Goal: Task Accomplishment & Management: Use online tool/utility

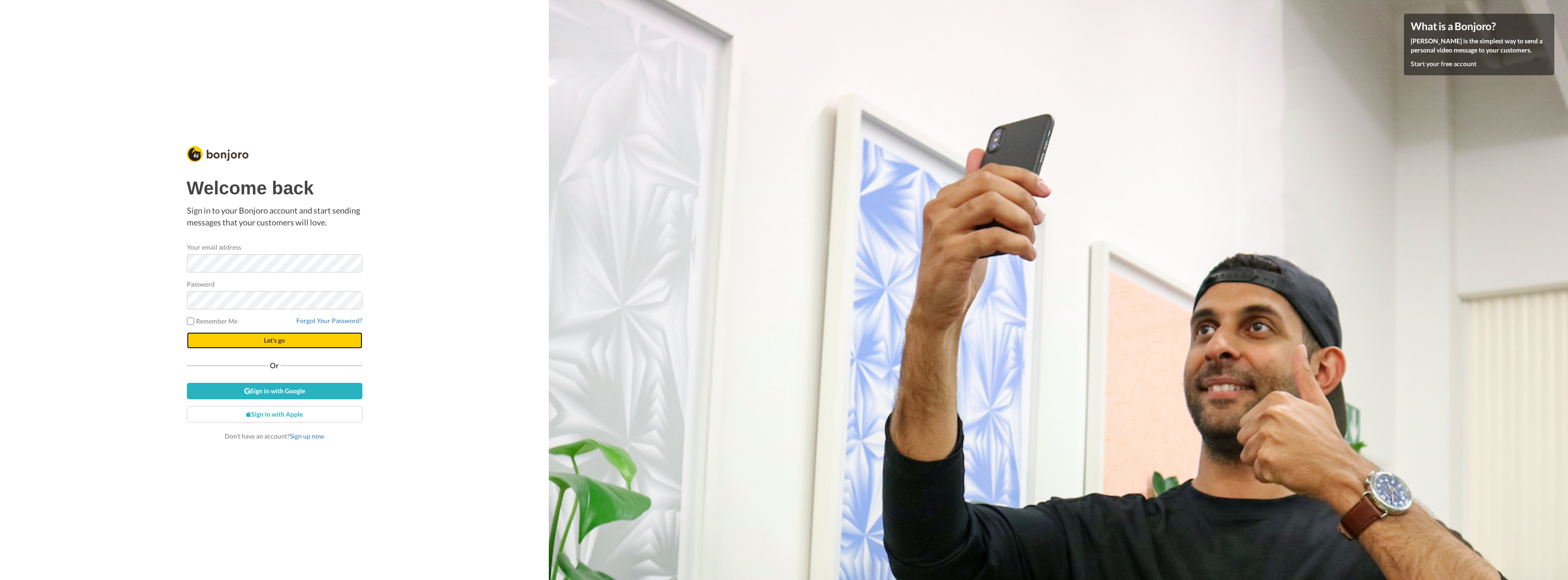
click at [289, 338] on button "Let's go" at bounding box center [275, 340] width 175 height 17
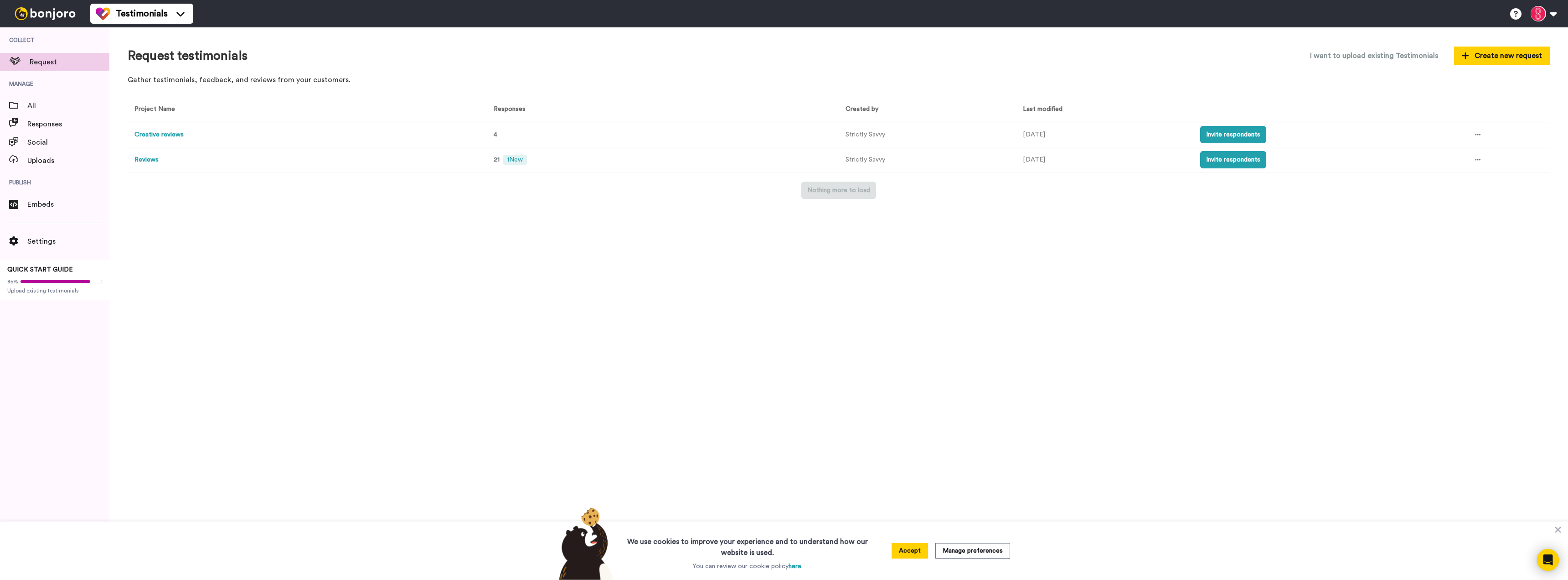
click at [564, 160] on td "21 1 New" at bounding box center [661, 160] width 356 height 25
click at [488, 161] on td "21 1 New" at bounding box center [661, 160] width 356 height 25
click at [507, 157] on span "1 New" at bounding box center [514, 160] width 23 height 10
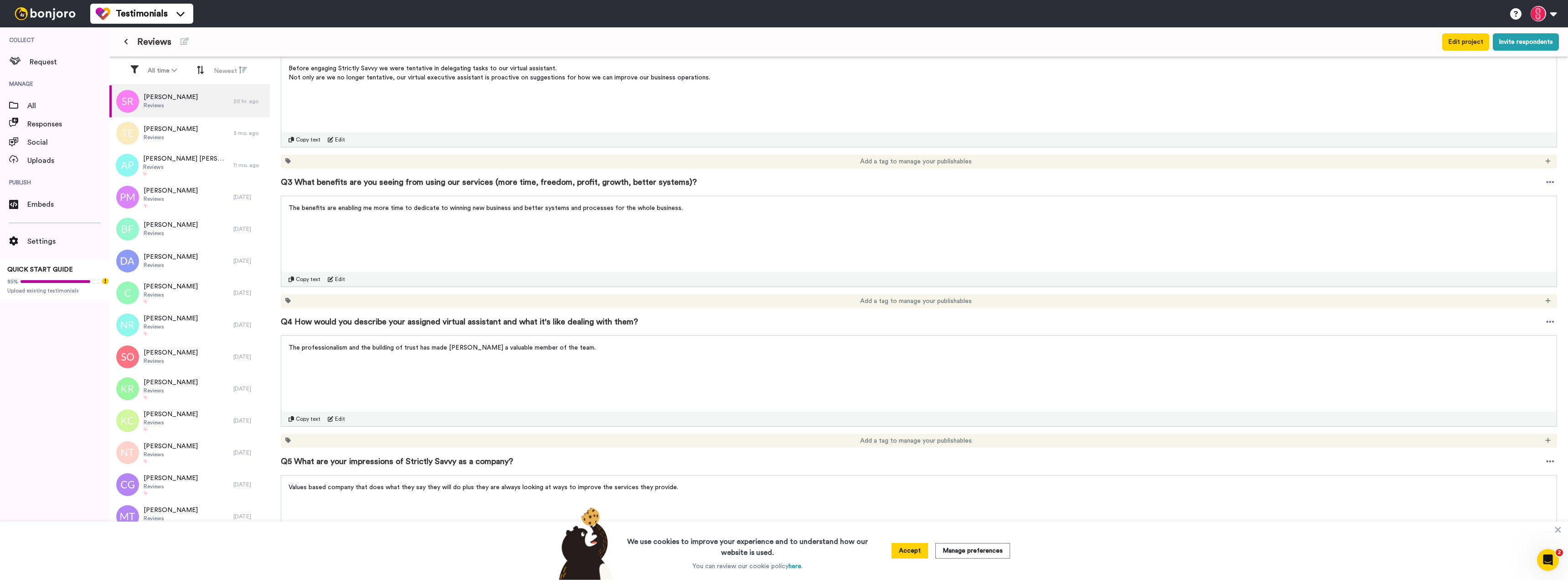
scroll to position [355, 0]
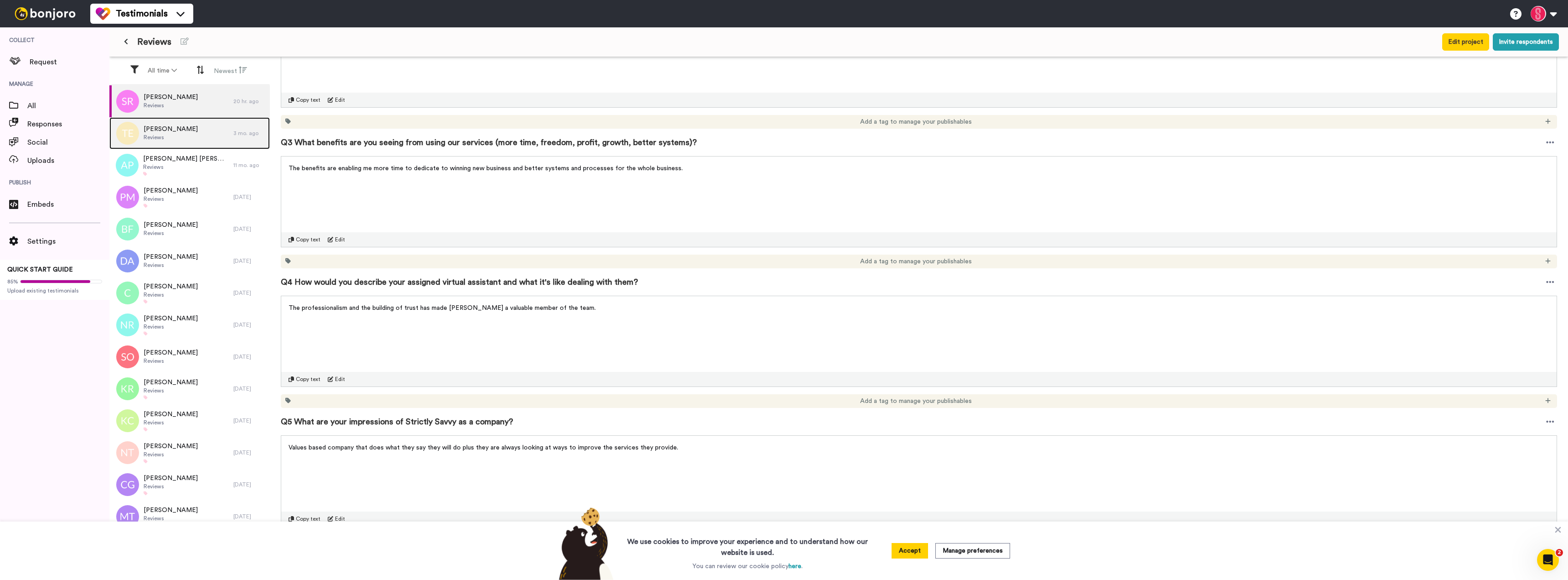
click at [163, 140] on span "Reviews" at bounding box center [170, 137] width 54 height 7
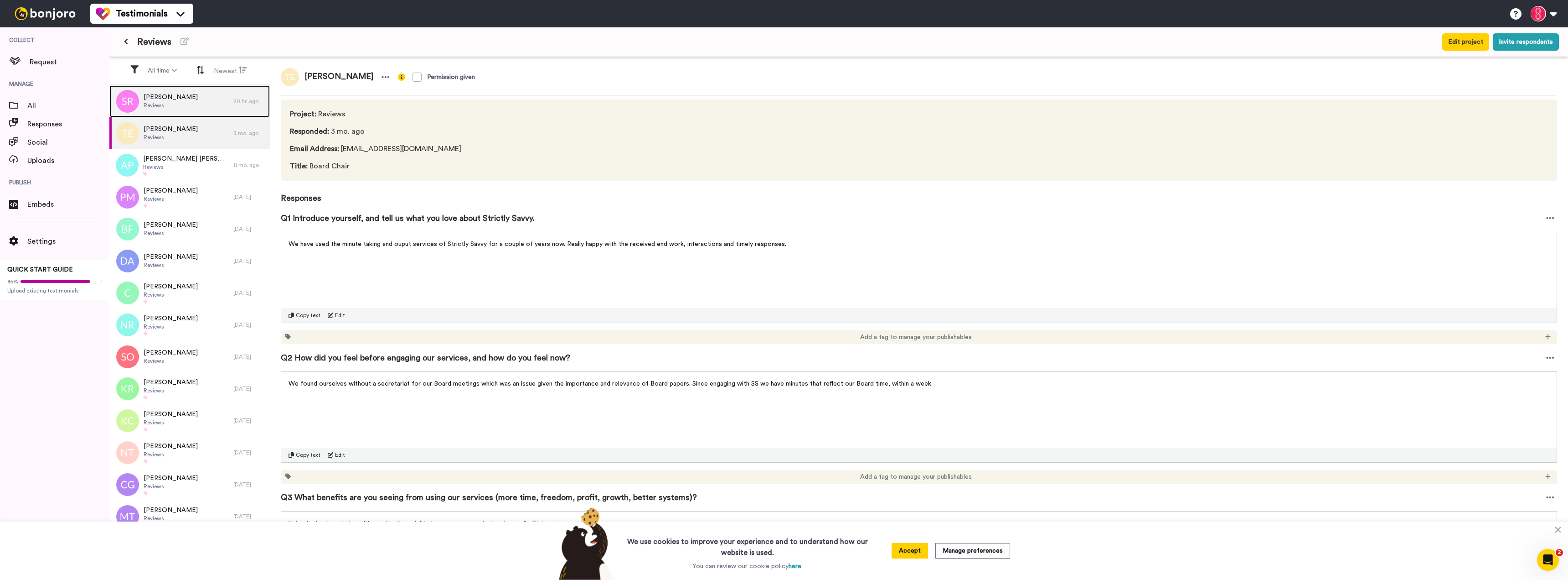
click at [206, 109] on div "[PERSON_NAME] Reviews" at bounding box center [171, 102] width 124 height 32
